Goal: Information Seeking & Learning: Learn about a topic

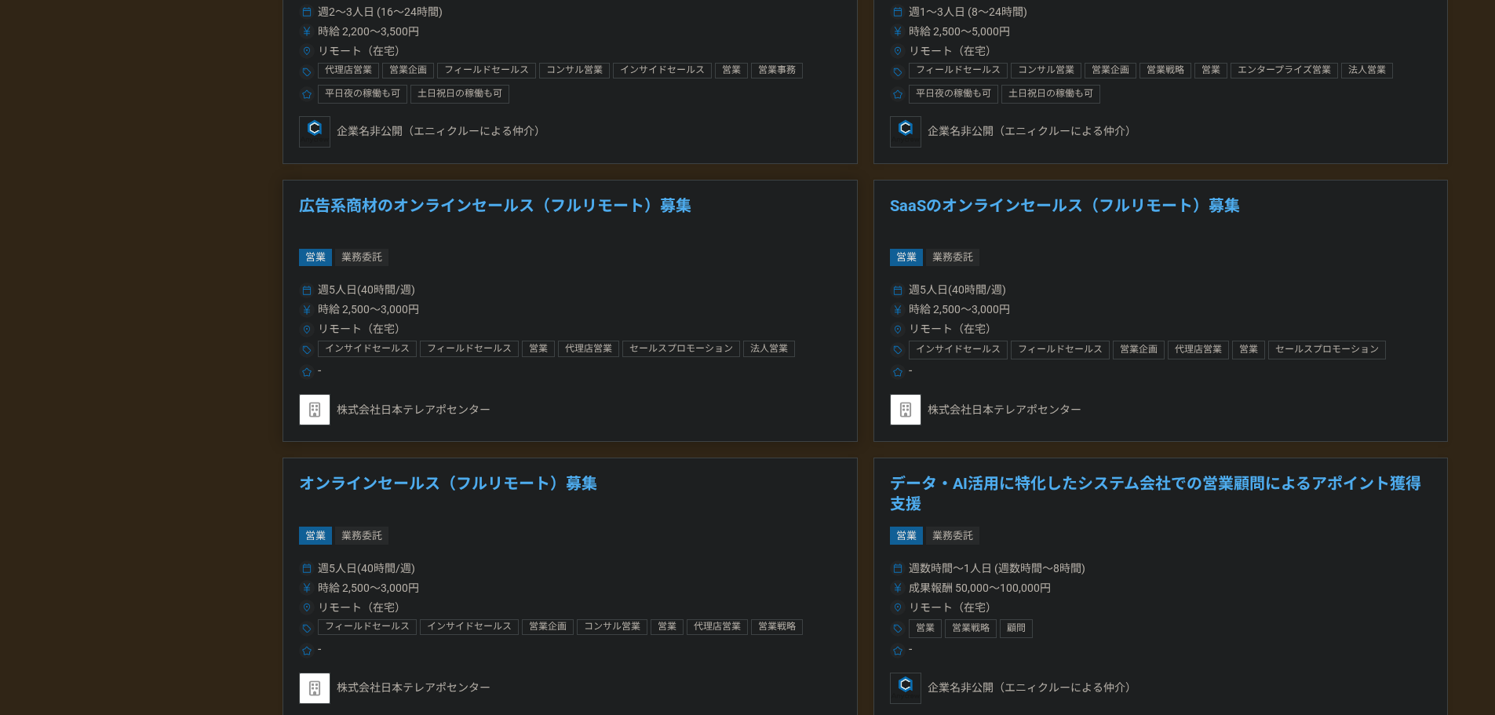
scroll to position [2589, 0]
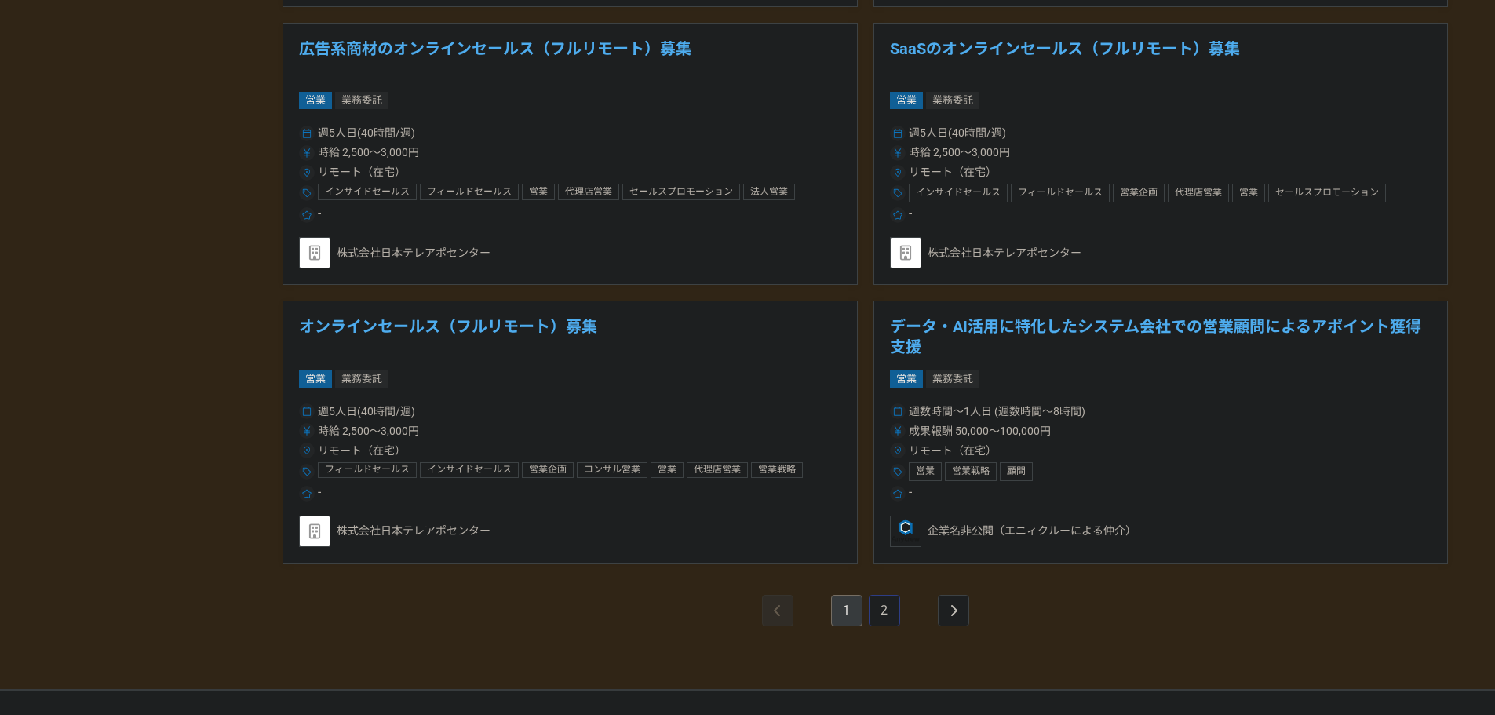
click at [873, 605] on link "2" at bounding box center [884, 610] width 31 height 31
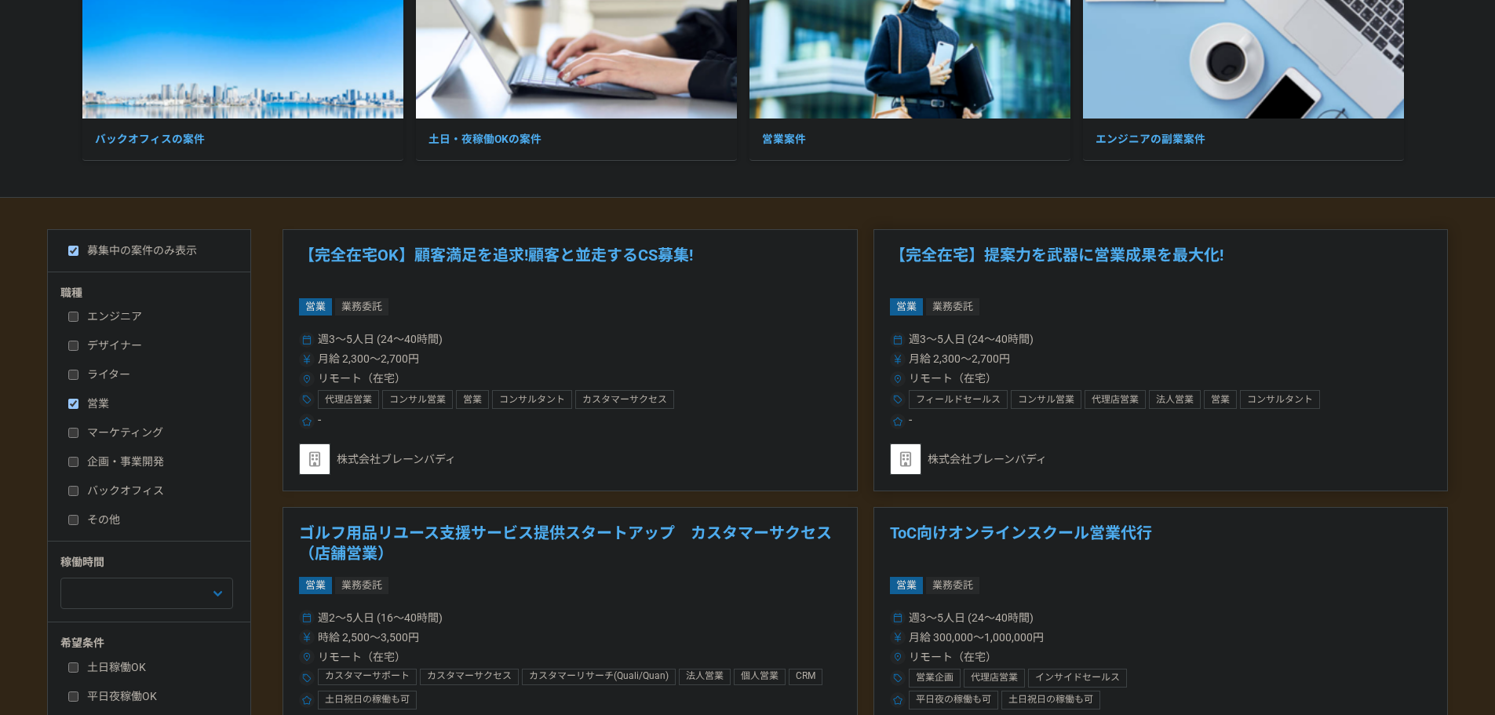
scroll to position [314, 0]
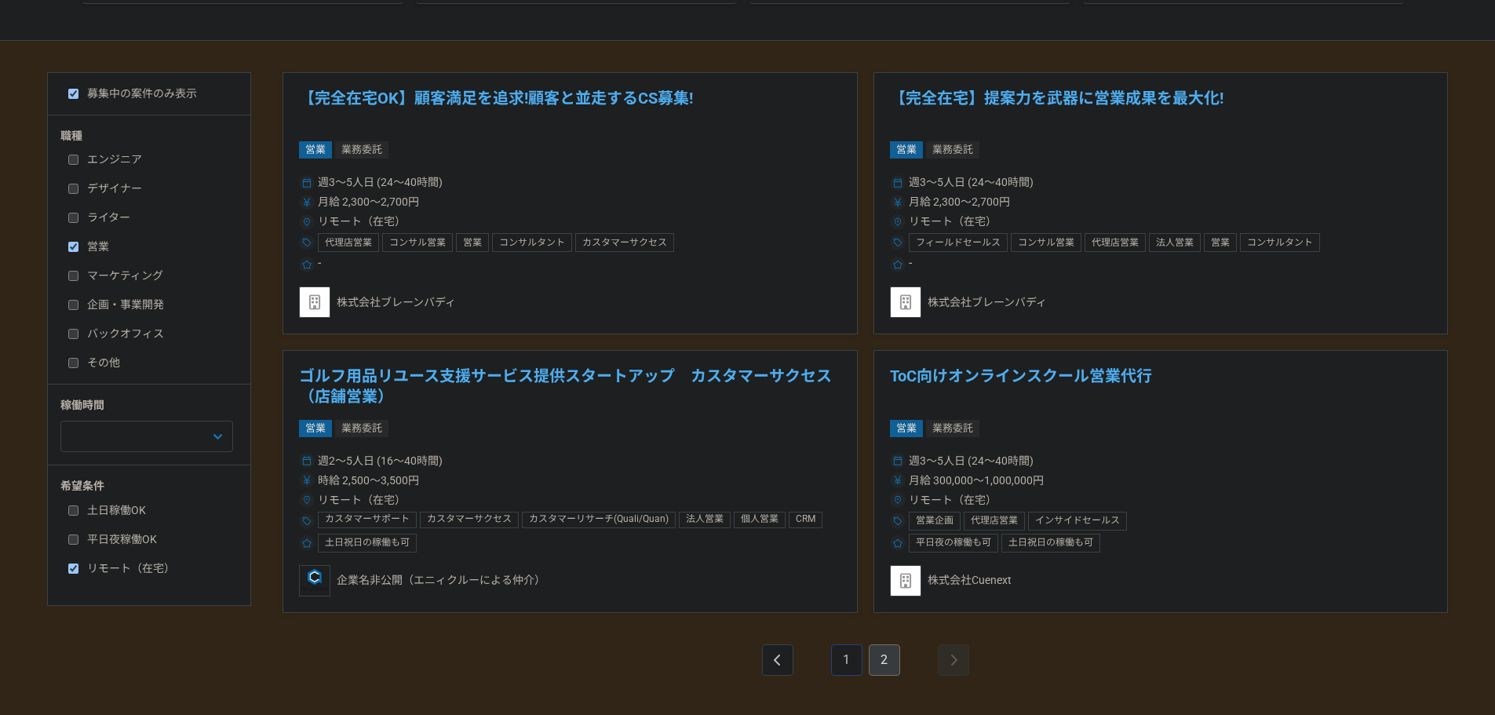
click at [841, 660] on link "1" at bounding box center [846, 659] width 31 height 31
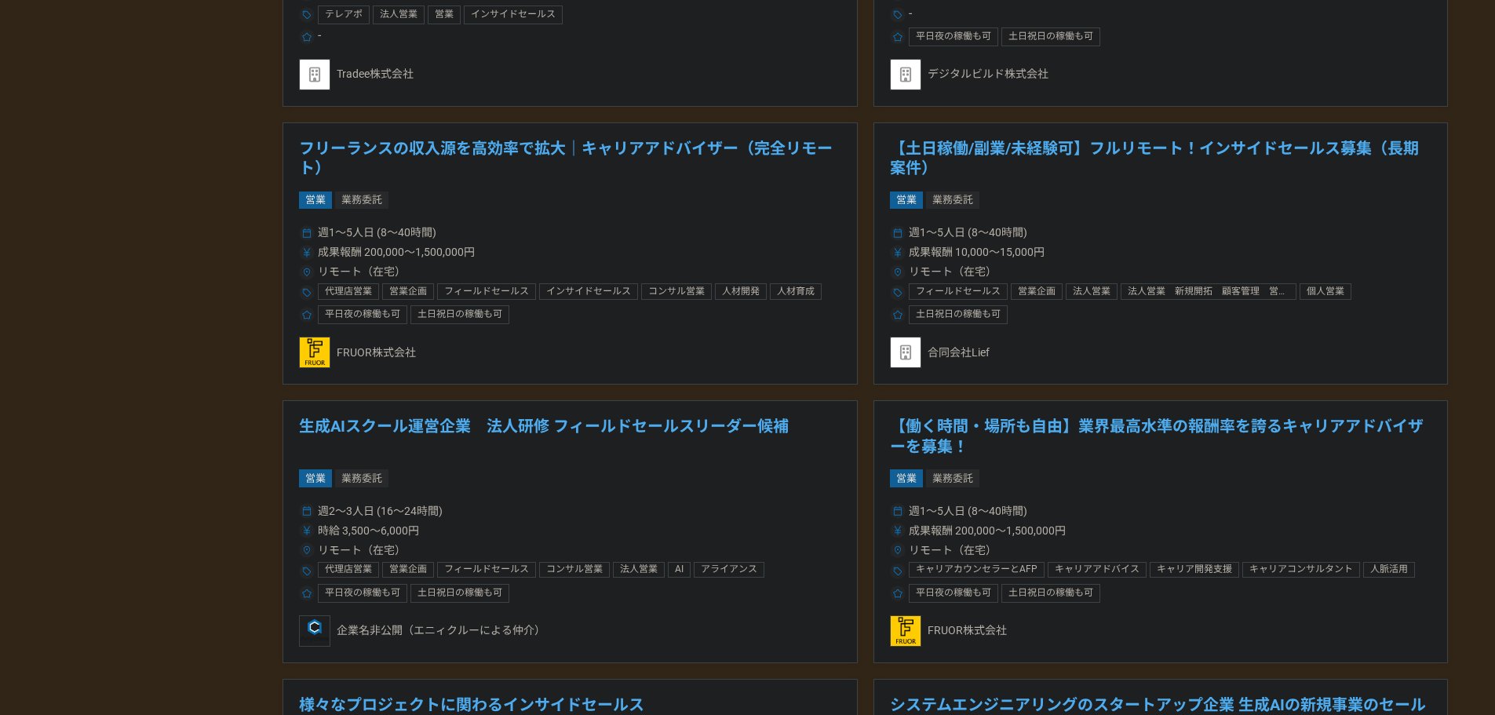
scroll to position [1255, 0]
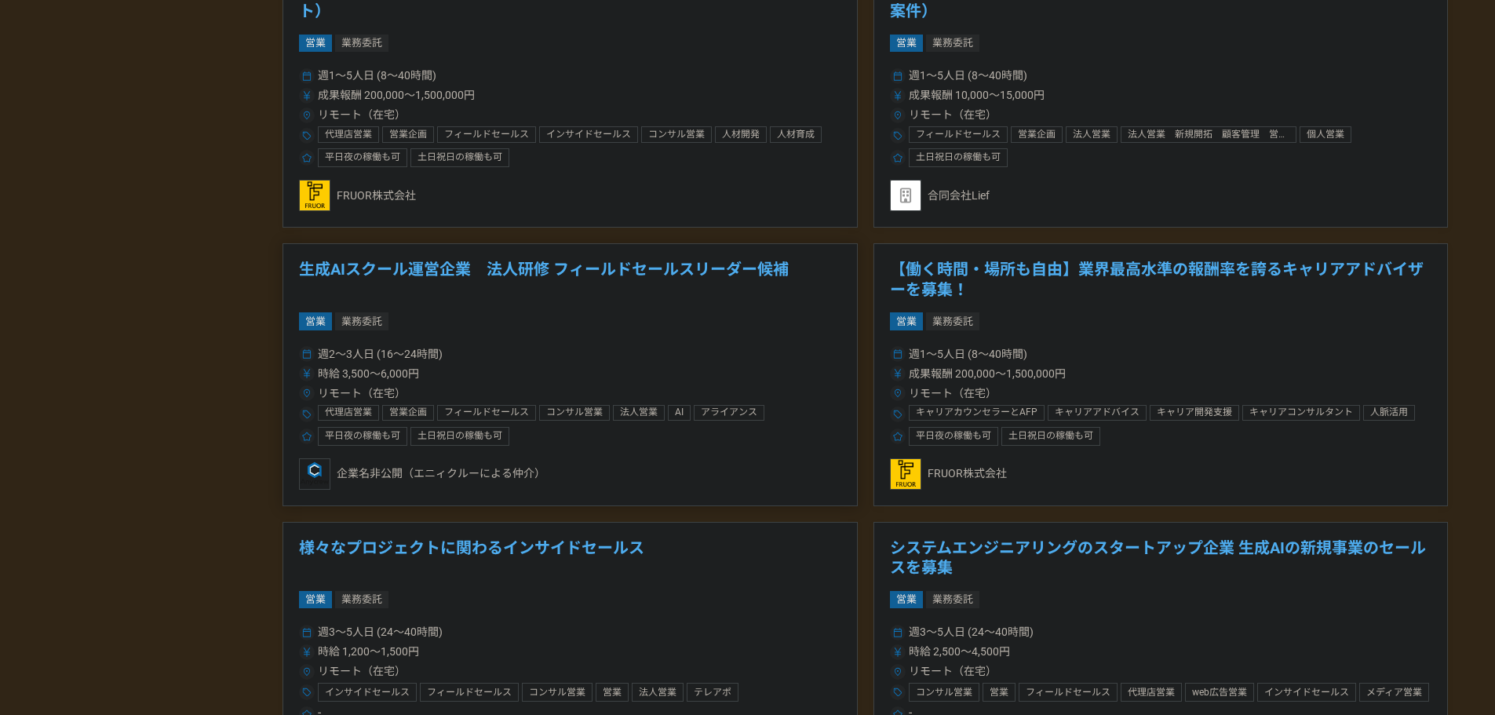
click at [650, 363] on div "週2〜3人日 (16〜24時間) 時給 3,500〜6,000円 リモート（在宅） 代理店営業 営業企画 フィールドセールス コンサル営業 法人営業 AI ア…" at bounding box center [570, 394] width 542 height 103
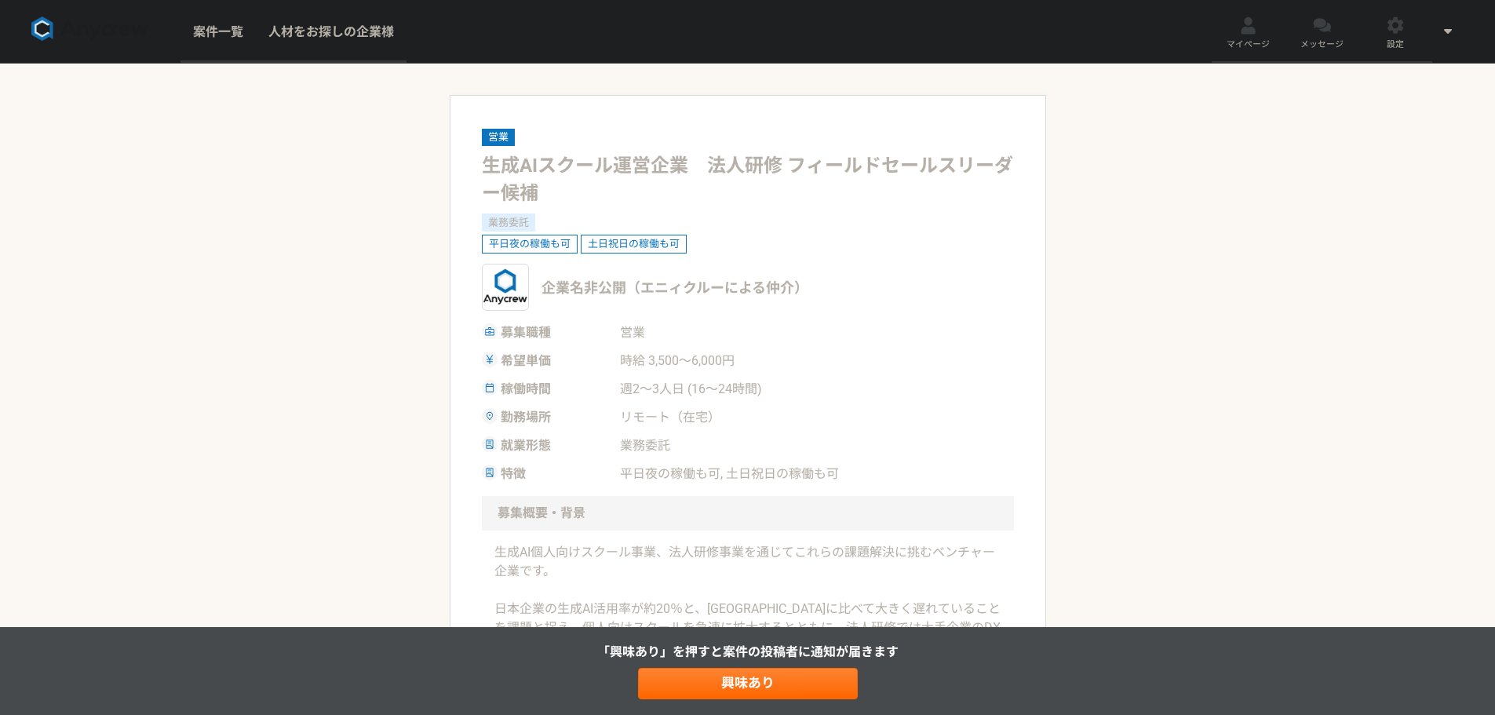
scroll to position [157, 0]
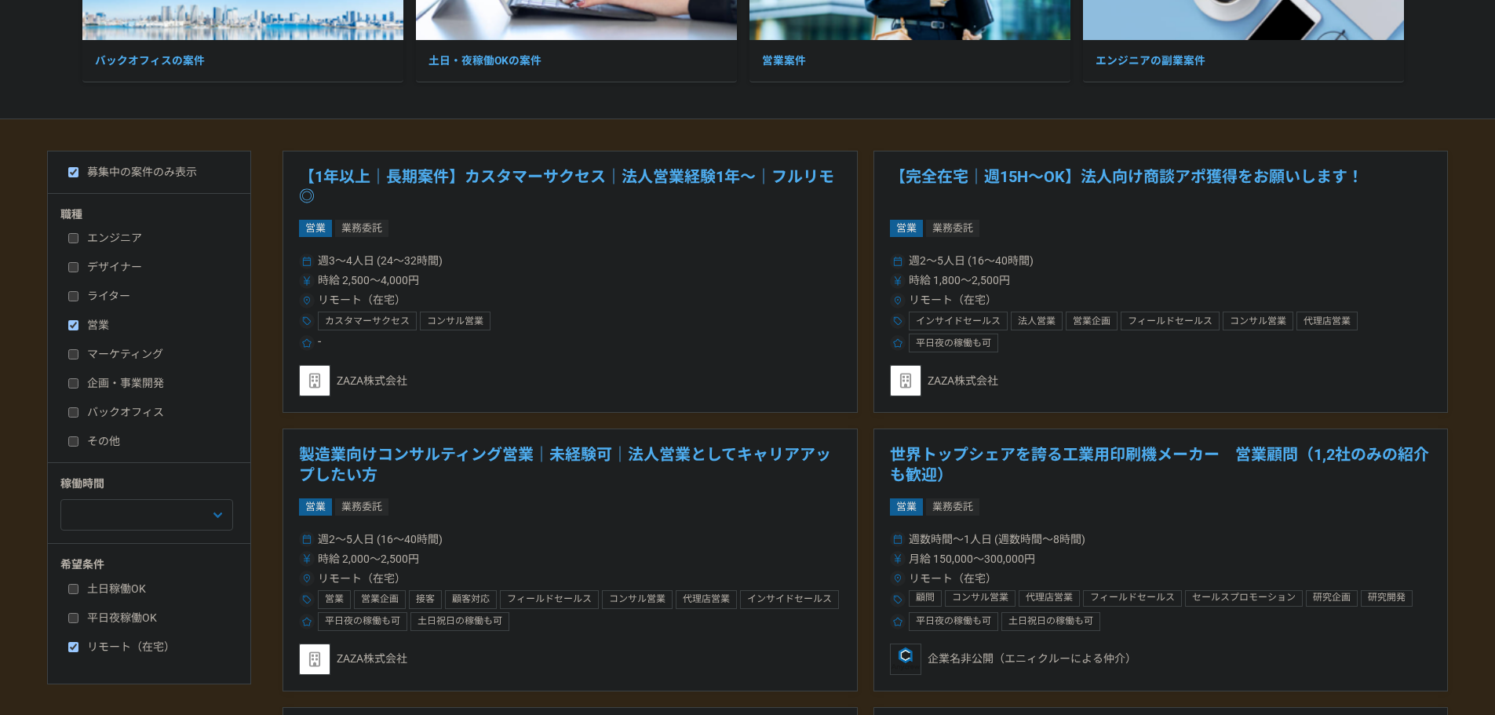
scroll to position [549, 0]
